Goal: Task Accomplishment & Management: Manage account settings

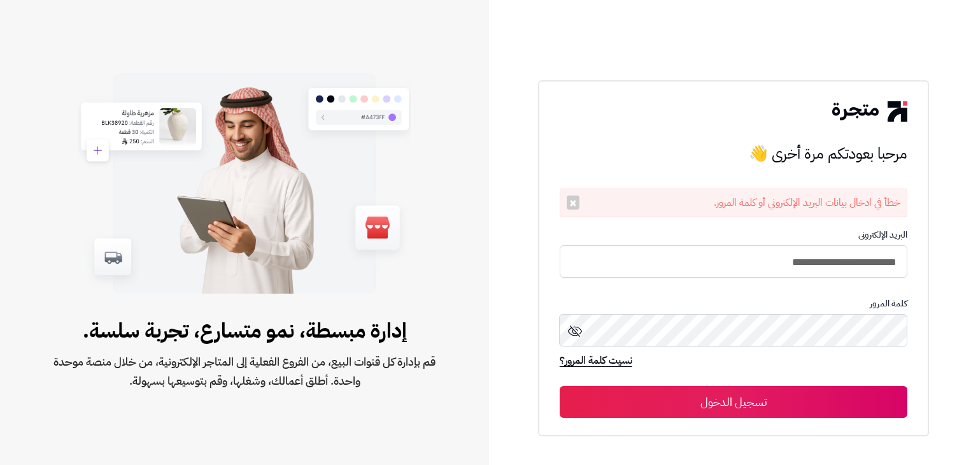
click at [644, 268] on input "**********" at bounding box center [734, 261] width 348 height 32
click at [397, 270] on img at bounding box center [244, 183] width 332 height 221
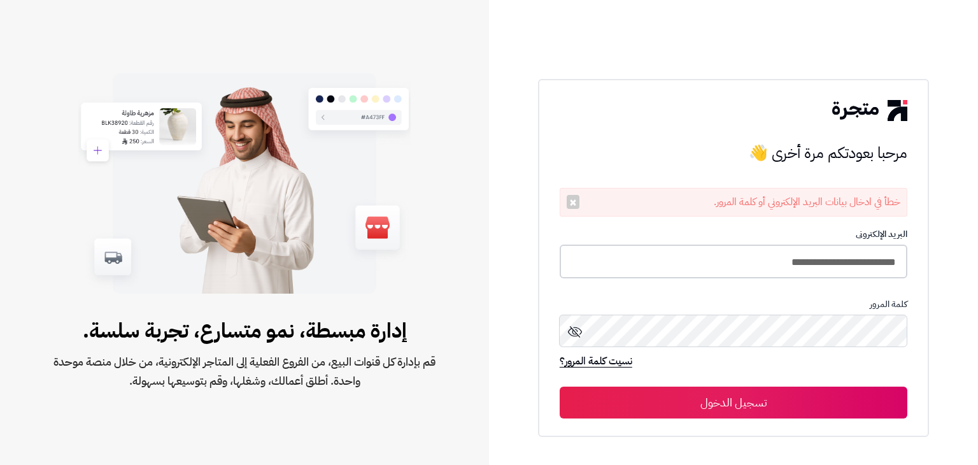
click at [677, 255] on input "**********" at bounding box center [734, 261] width 348 height 34
click at [761, 260] on input "**********" at bounding box center [734, 261] width 348 height 34
type input "**********"
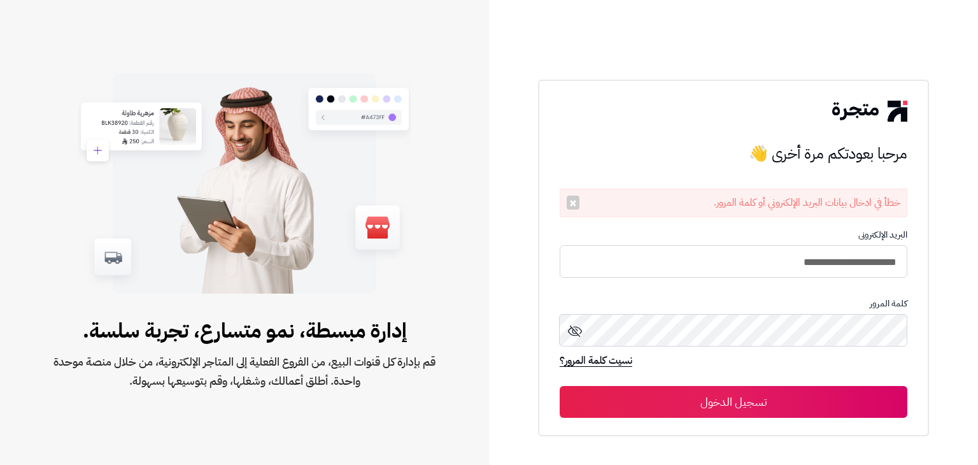
click at [787, 408] on button "تسجيل الدخول" at bounding box center [734, 402] width 348 height 32
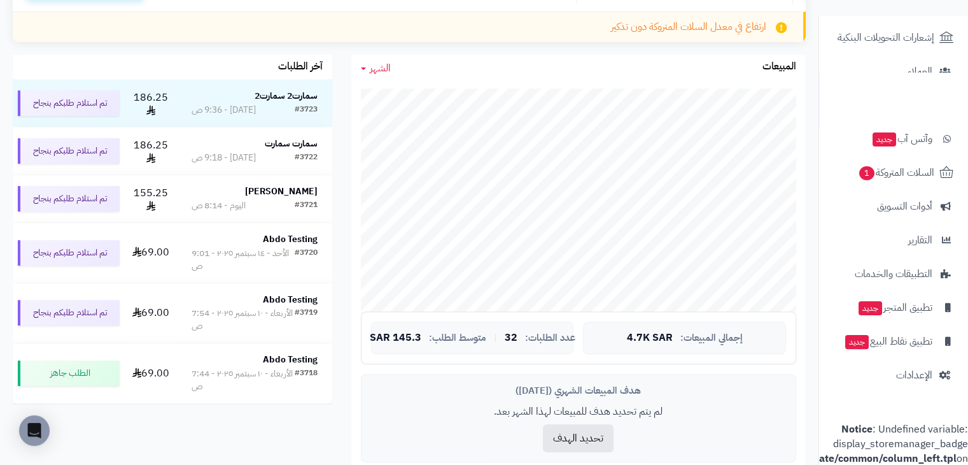
scroll to position [96, 0]
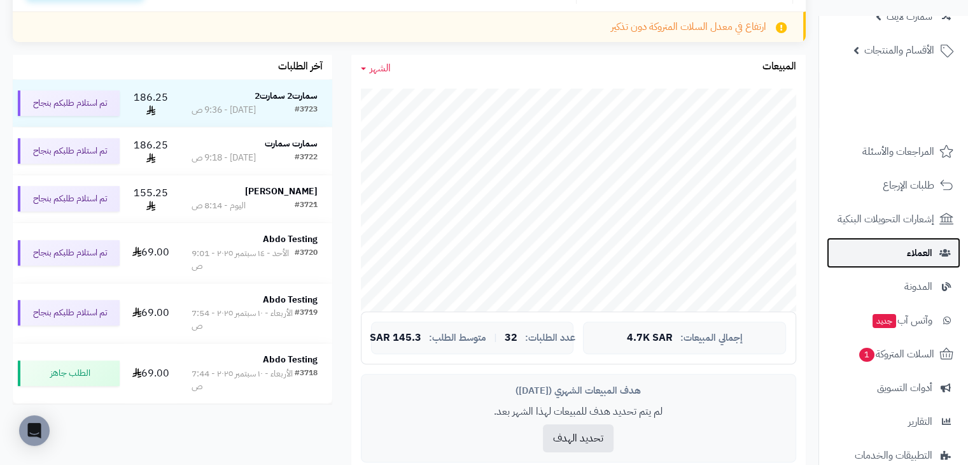
click at [923, 243] on link "العملاء" at bounding box center [894, 252] width 134 height 31
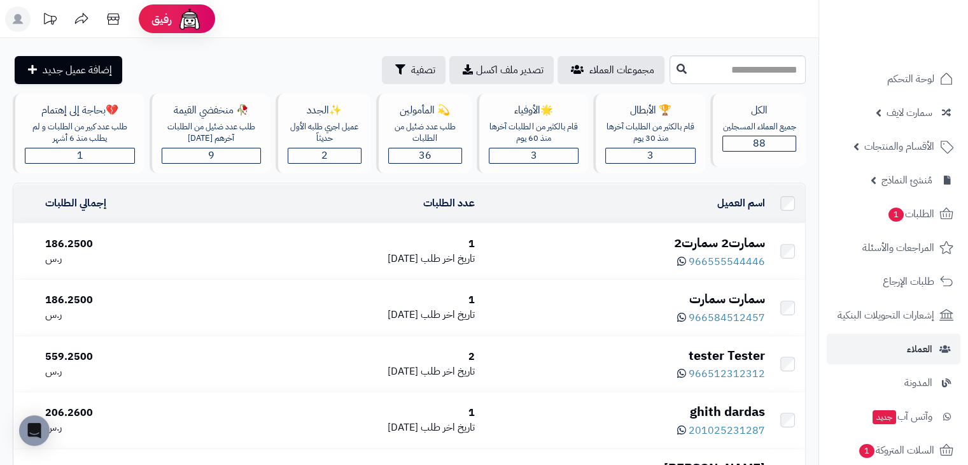
click at [562, 252] on div "966555544446" at bounding box center [625, 260] width 280 height 17
click at [702, 238] on div "سمارت2 سمارت2" at bounding box center [625, 243] width 280 height 18
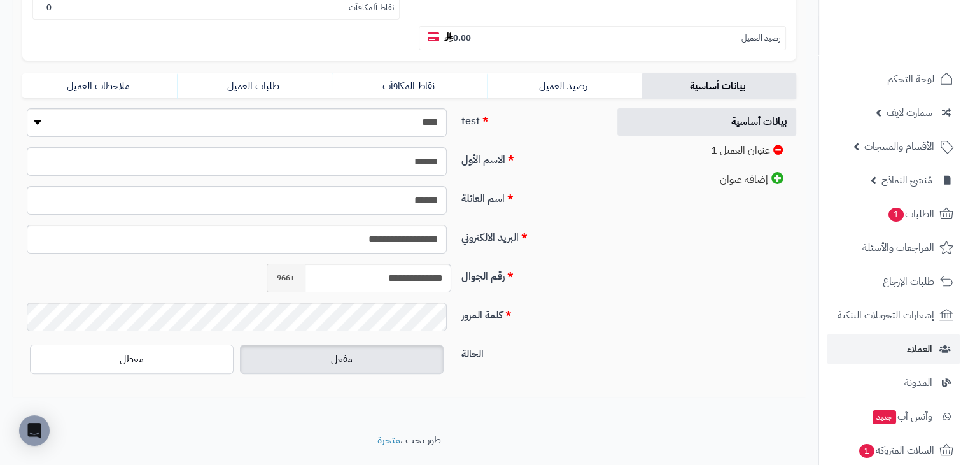
scroll to position [255, 0]
click at [605, 277] on div "**********" at bounding box center [310, 247] width 595 height 279
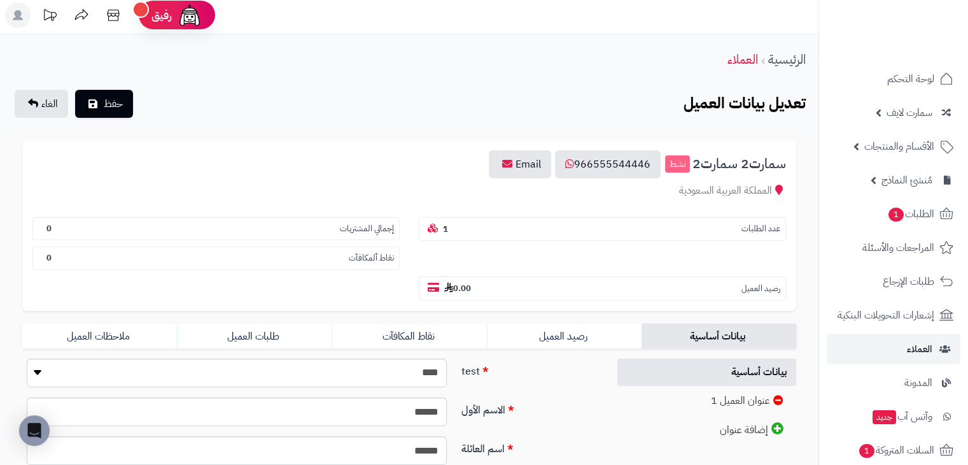
scroll to position [0, 0]
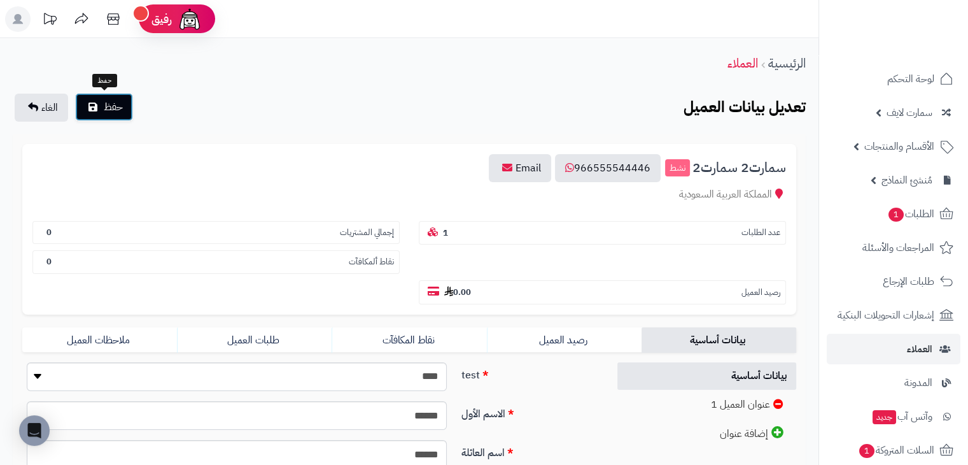
click at [110, 99] on span "حفظ" at bounding box center [113, 106] width 19 height 15
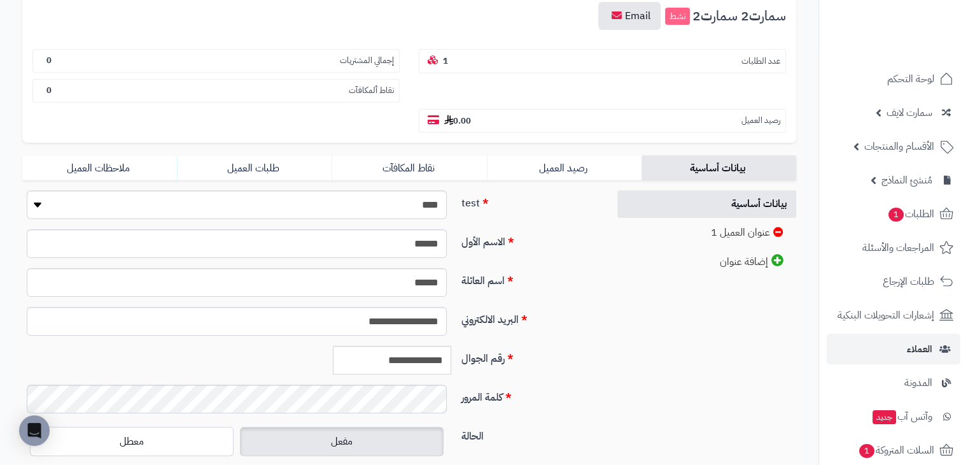
scroll to position [274, 0]
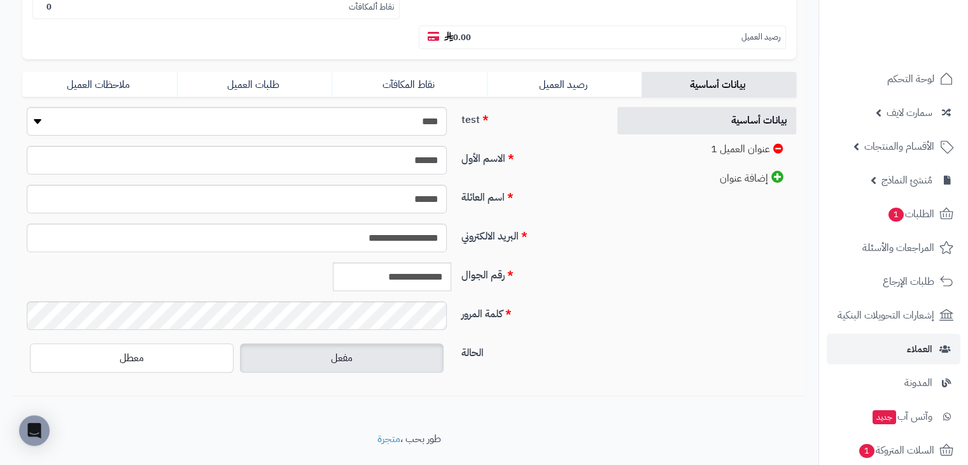
click at [570, 301] on label "كلمة المرور" at bounding box center [529, 311] width 146 height 20
click at [889, 148] on span "الأقسام والمنتجات" at bounding box center [900, 147] width 70 height 18
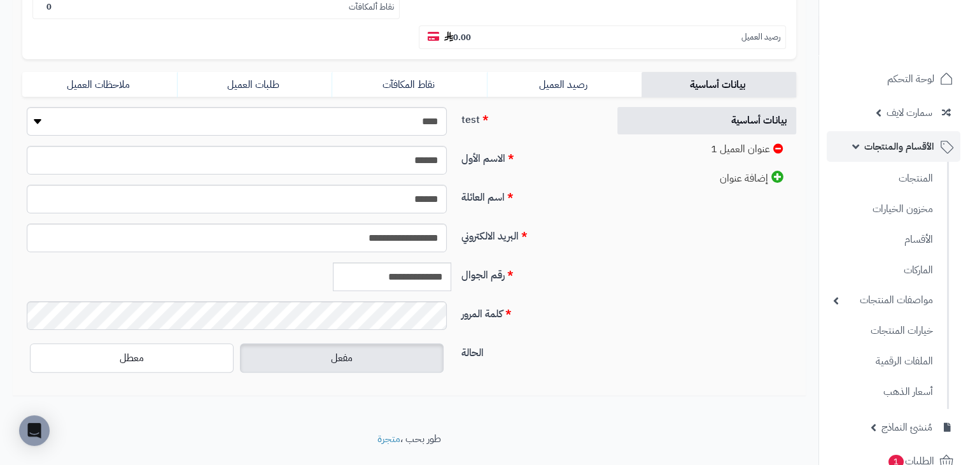
click at [891, 151] on span "الأقسام والمنتجات" at bounding box center [900, 147] width 70 height 18
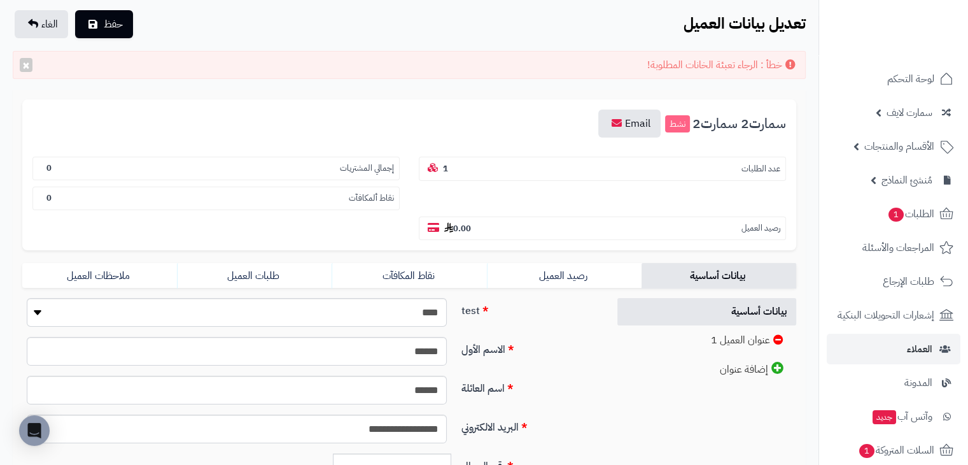
scroll to position [20, 0]
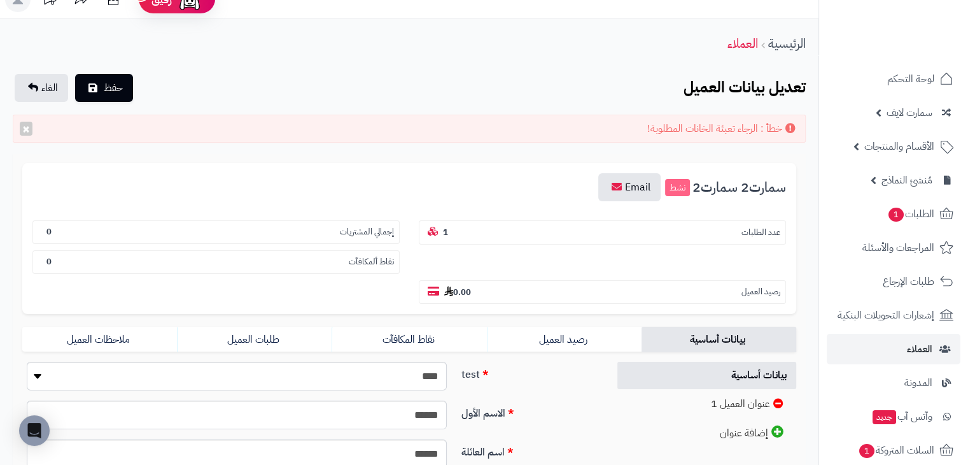
drag, startPoint x: 758, startPoint y: 39, endPoint x: 751, endPoint y: 43, distance: 7.7
click at [756, 39] on li "العملاء" at bounding box center [748, 43] width 41 height 18
click at [750, 43] on link "العملاء" at bounding box center [743, 43] width 31 height 19
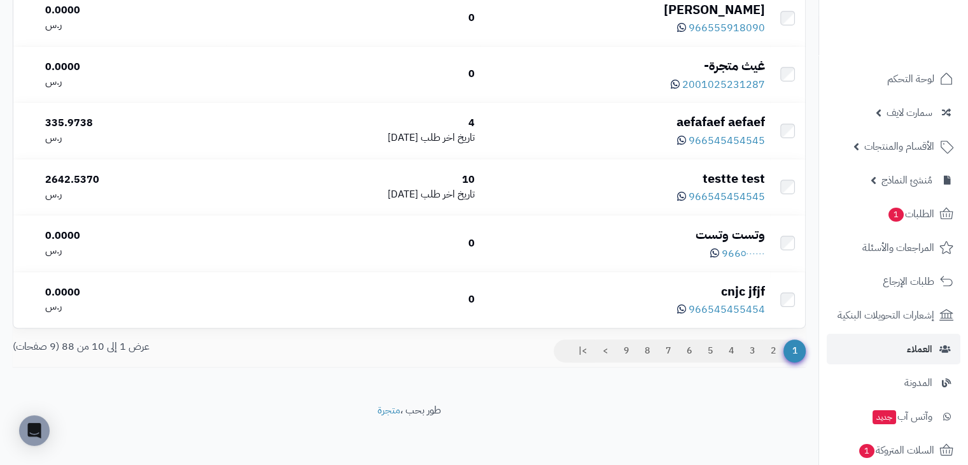
scroll to position [462, 0]
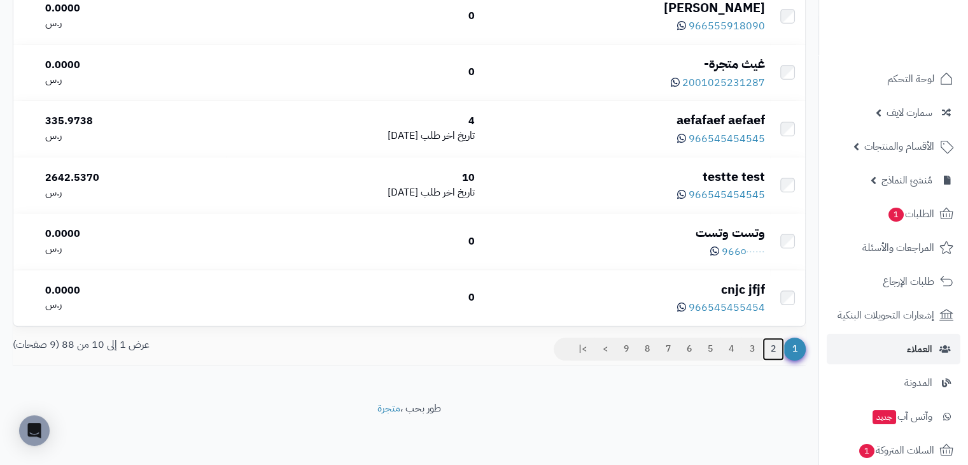
click at [772, 346] on link "2" at bounding box center [774, 348] width 22 height 23
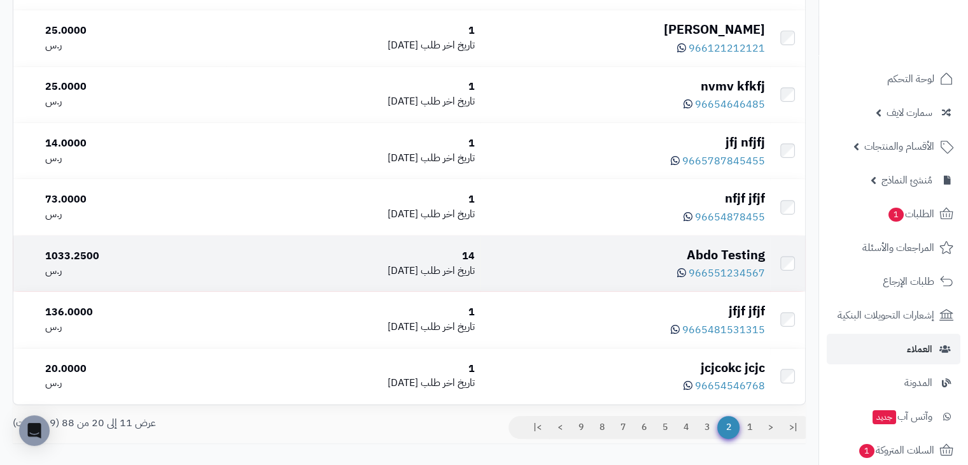
scroll to position [446, 0]
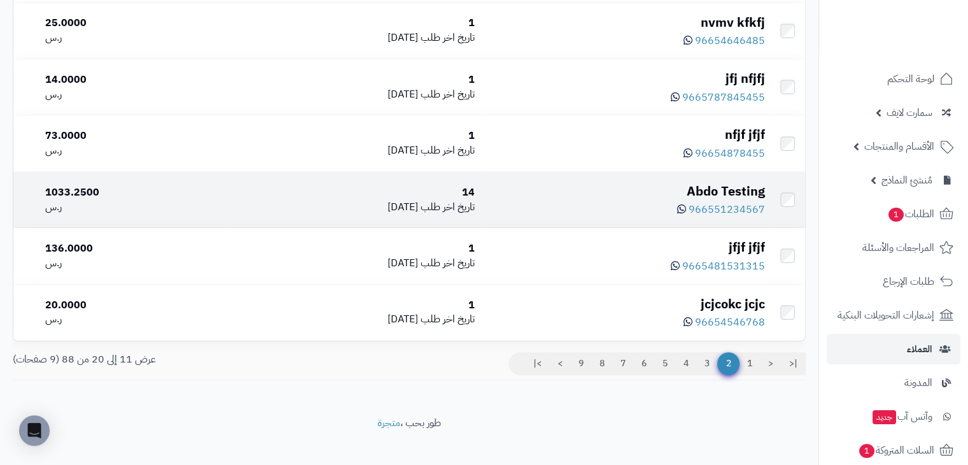
click at [640, 194] on div "Abdo Testing" at bounding box center [625, 191] width 280 height 18
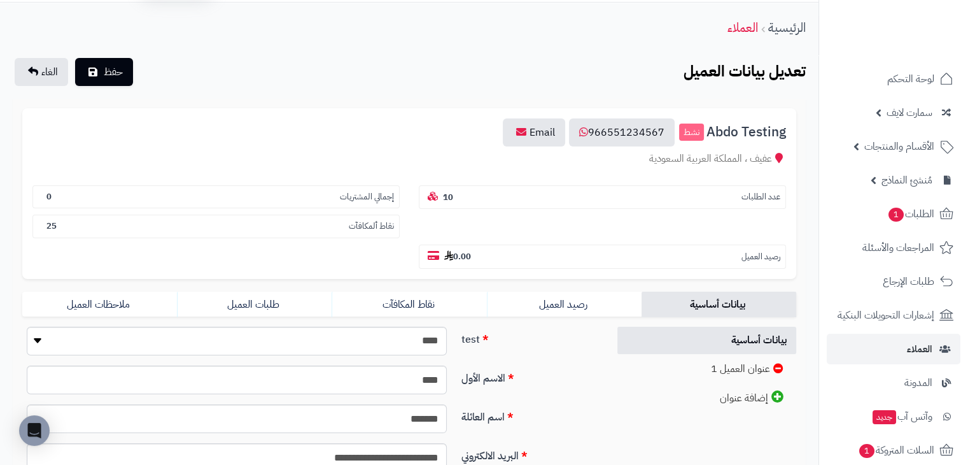
scroll to position [255, 0]
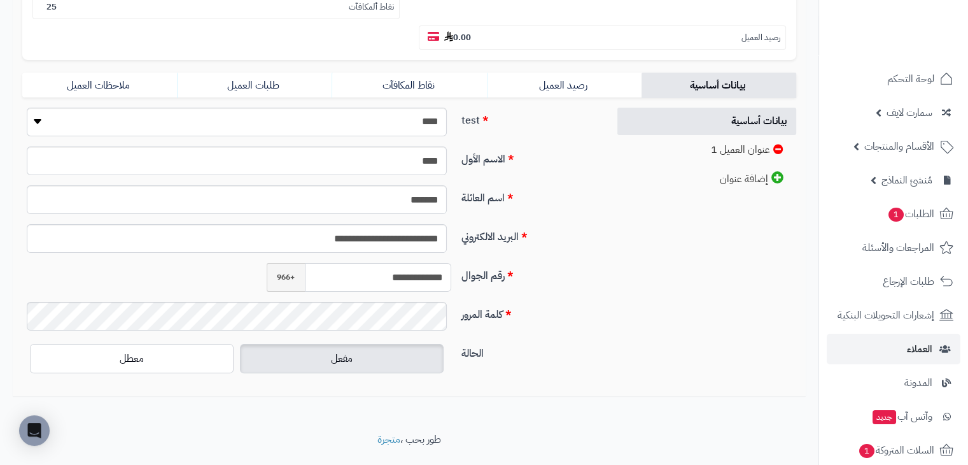
click at [350, 263] on input "**********" at bounding box center [378, 277] width 147 height 29
click at [575, 263] on label "رقم الجوال" at bounding box center [529, 273] width 146 height 20
click at [452, 263] on input "**********" at bounding box center [378, 277] width 147 height 29
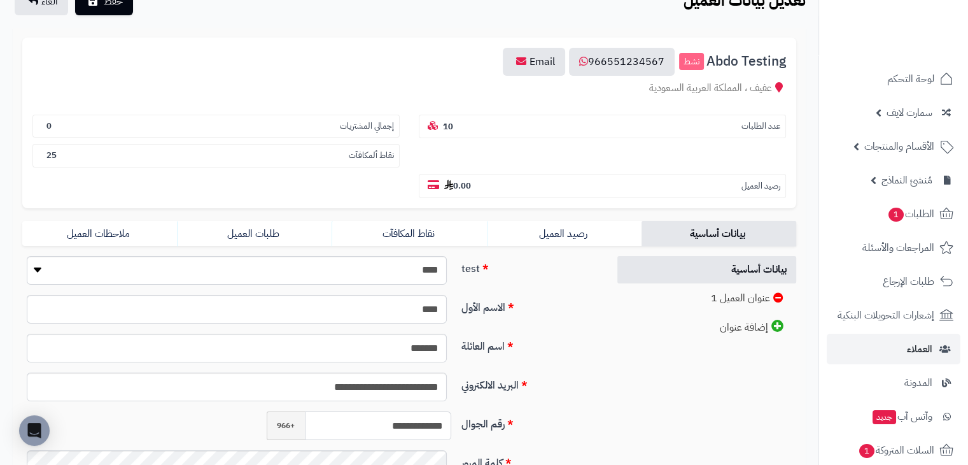
scroll to position [0, 0]
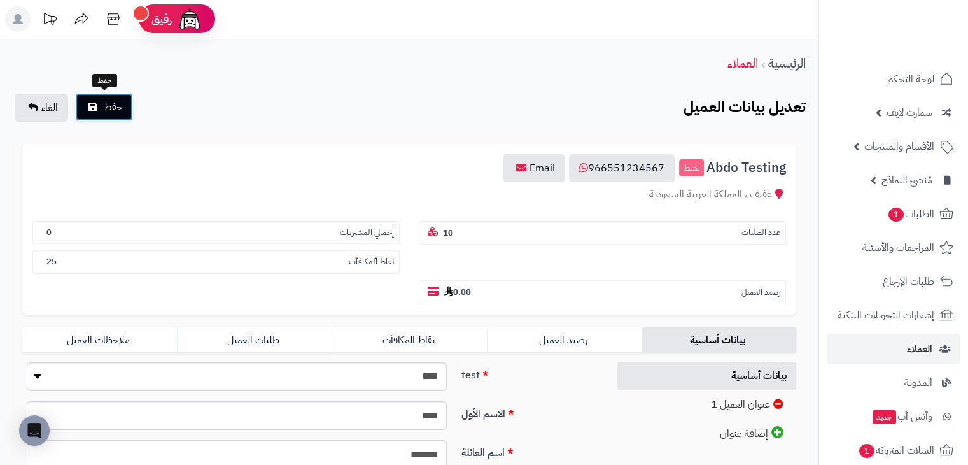
click at [115, 113] on span "حفظ" at bounding box center [113, 106] width 19 height 15
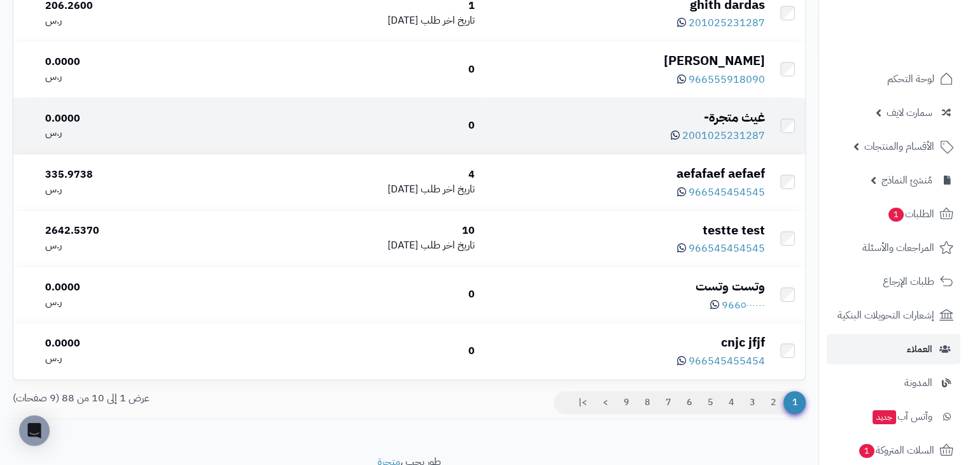
scroll to position [503, 0]
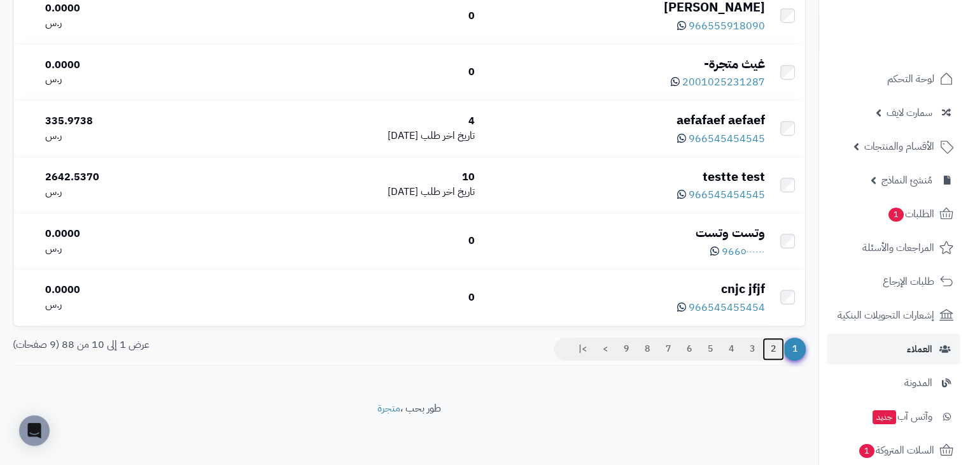
click at [775, 348] on link "2" at bounding box center [774, 348] width 22 height 23
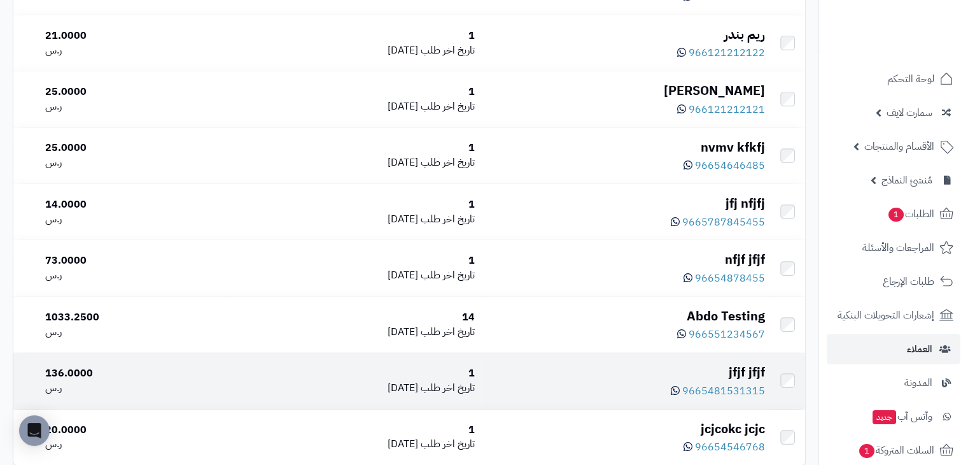
scroll to position [318, 0]
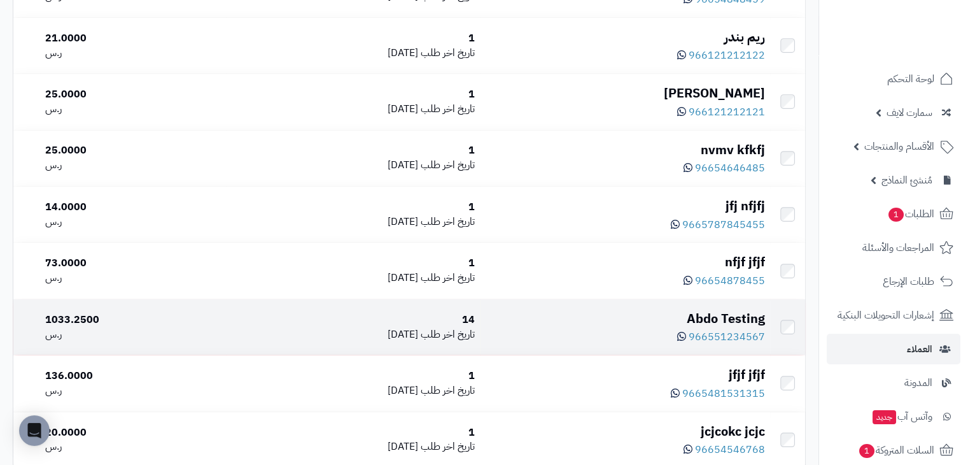
click at [645, 327] on div "Abdo Testing" at bounding box center [625, 318] width 280 height 18
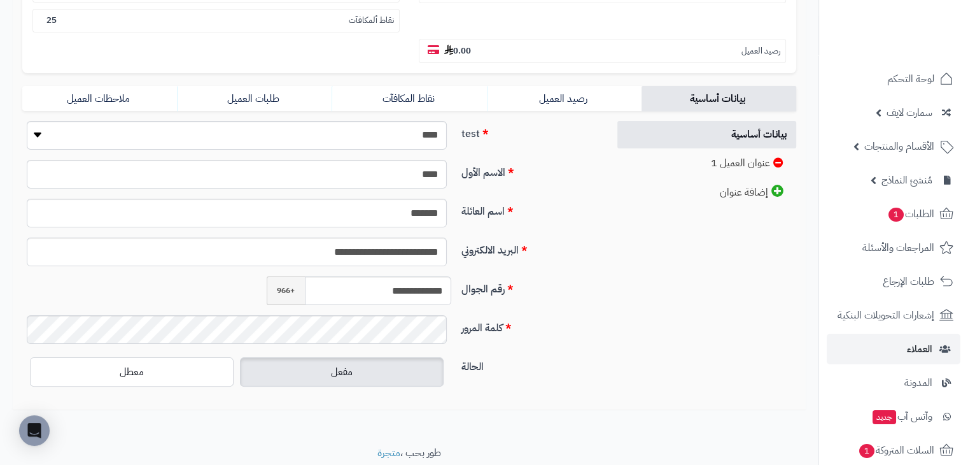
scroll to position [255, 0]
